Goal: Information Seeking & Learning: Find contact information

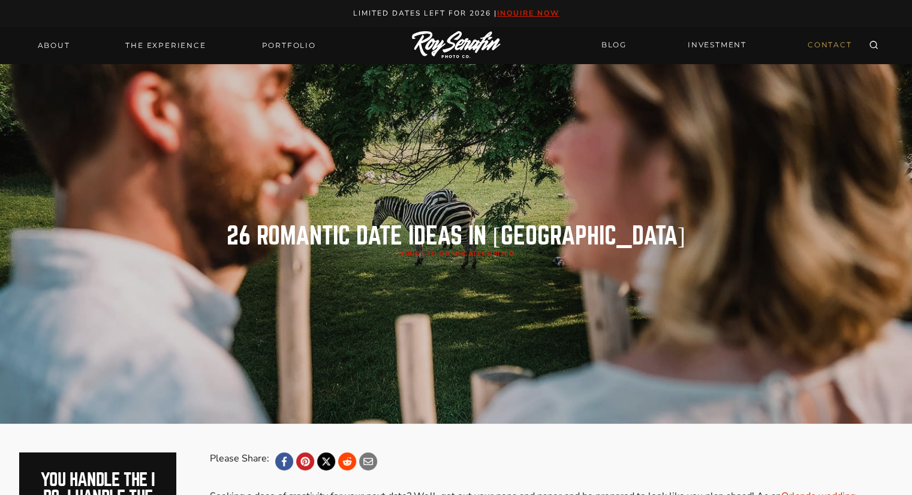
click at [825, 46] on link "CONTACT" at bounding box center [829, 45] width 59 height 21
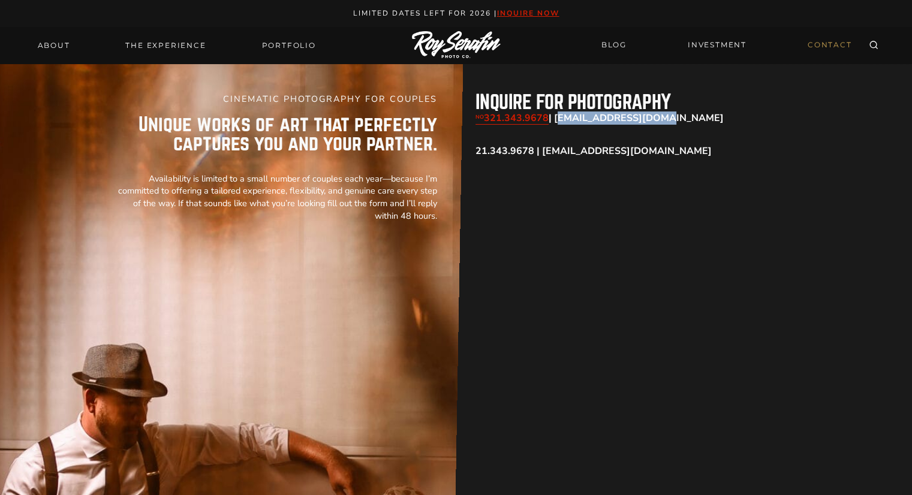
drag, startPoint x: 661, startPoint y: 118, endPoint x: 556, endPoint y: 111, distance: 105.1
click at [556, 112] on p "NO 321.343.9678 | [EMAIL_ADDRESS][DOMAIN_NAME]" at bounding box center [638, 118] width 326 height 13
copy strong "[EMAIL_ADDRESS][DOMAIN_NAME]"
